Goal: Entertainment & Leisure: Consume media (video, audio)

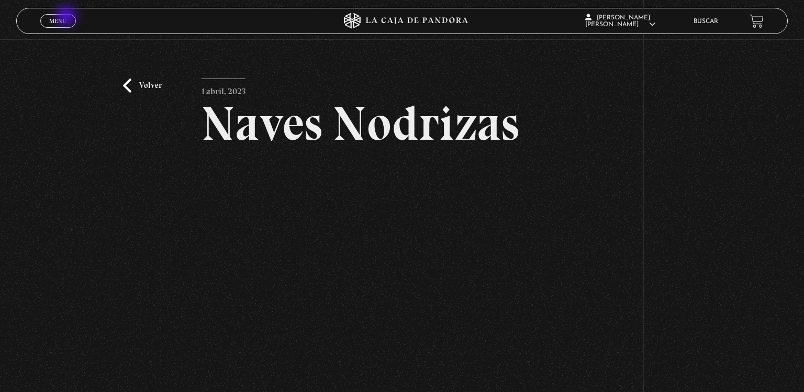
click at [67, 18] on span "Menu" at bounding box center [57, 21] width 17 height 6
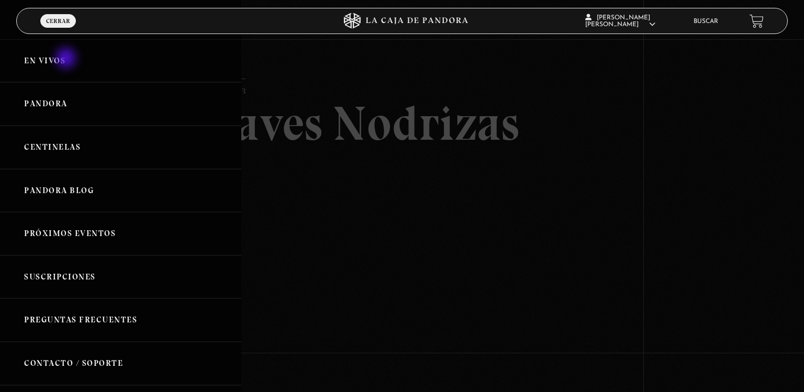
click at [67, 59] on link "En vivos" at bounding box center [120, 60] width 241 height 43
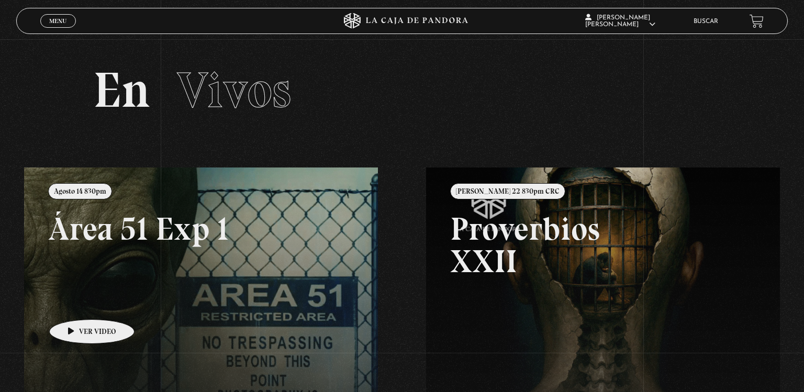
click at [75, 304] on link at bounding box center [426, 364] width 804 height 392
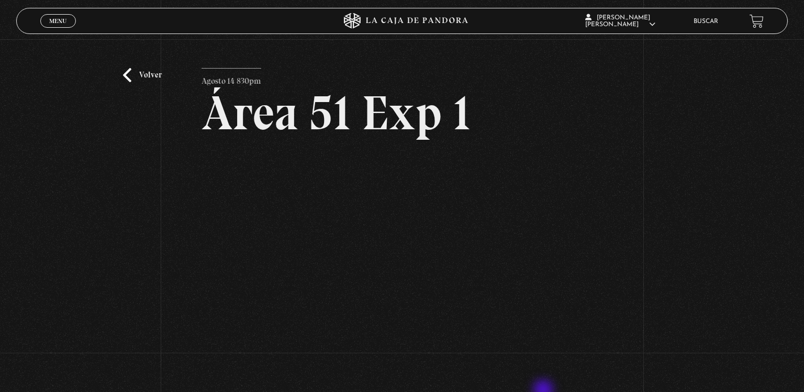
scroll to position [23, 0]
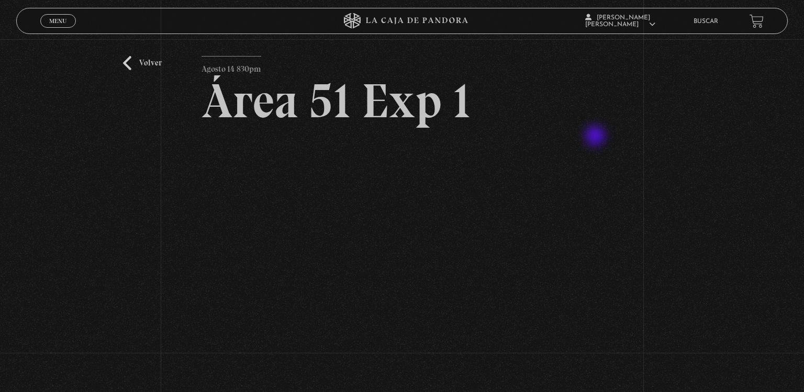
scroll to position [23, 0]
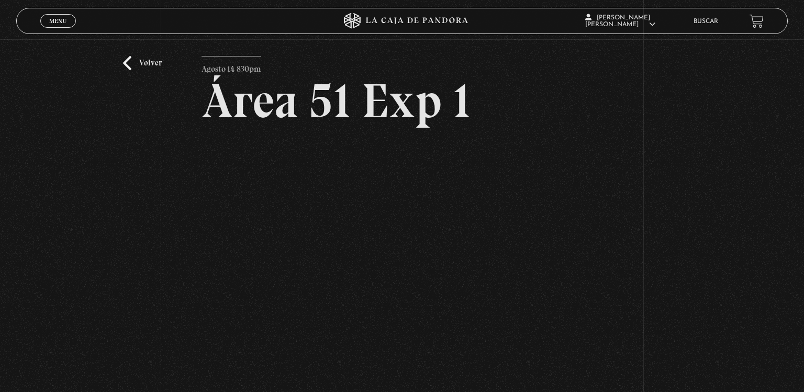
scroll to position [23, 0]
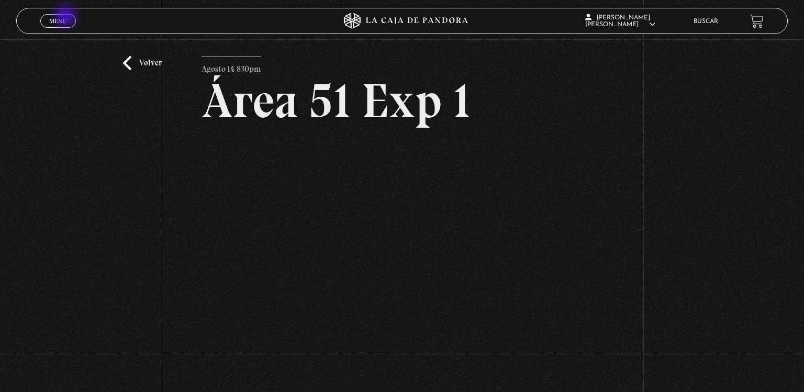
click at [67, 18] on span "Menu" at bounding box center [57, 21] width 17 height 6
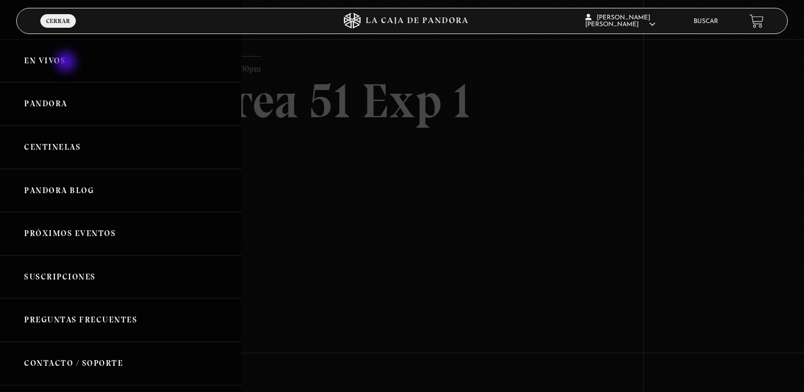
click at [67, 63] on link "En vivos" at bounding box center [120, 60] width 241 height 43
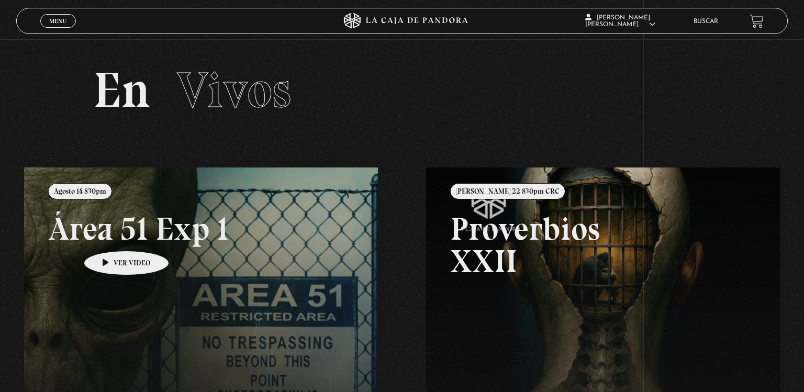
click at [110, 235] on link at bounding box center [426, 364] width 804 height 392
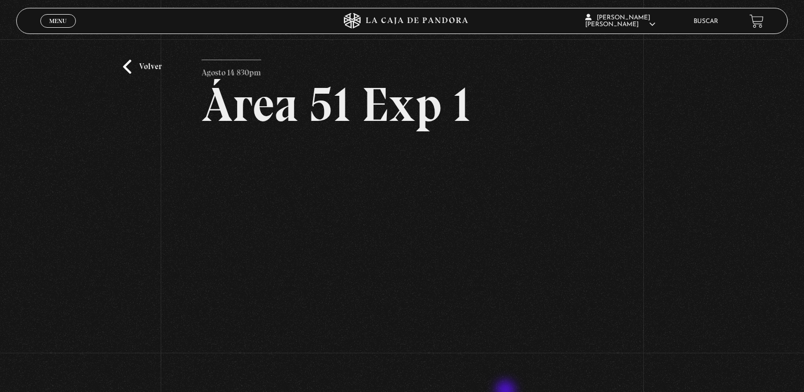
scroll to position [28, 0]
